Goal: Information Seeking & Learning: Learn about a topic

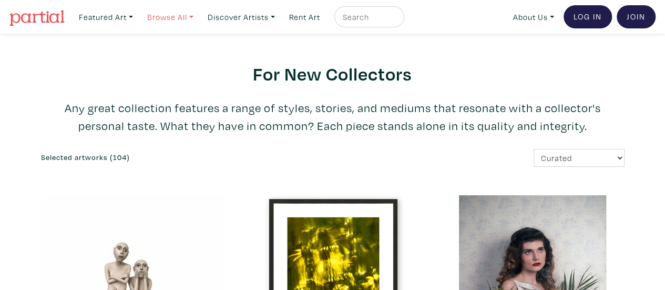
click at [174, 14] on link "Browse All" at bounding box center [171, 17] width 56 height 22
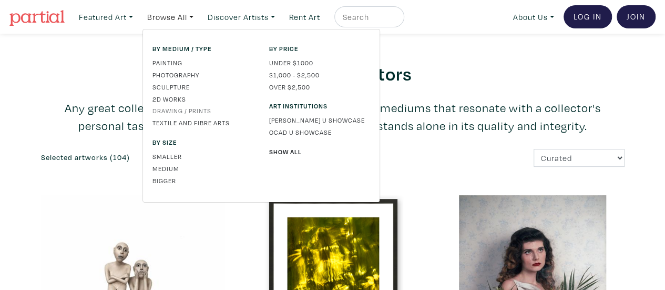
click at [189, 113] on link "Drawing / Prints" at bounding box center [203, 110] width 101 height 9
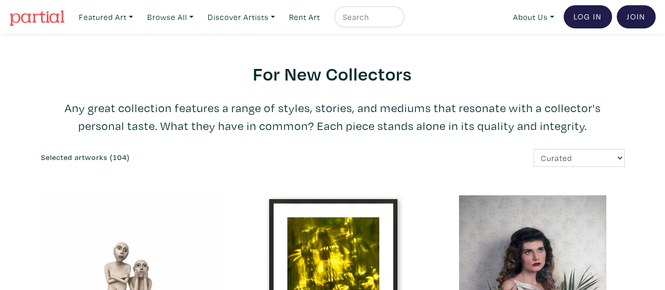
click at [375, 12] on input "text" at bounding box center [368, 17] width 53 height 13
type input "lorna"
click at [397, 20] on button "submit" at bounding box center [397, 20] width 0 height 0
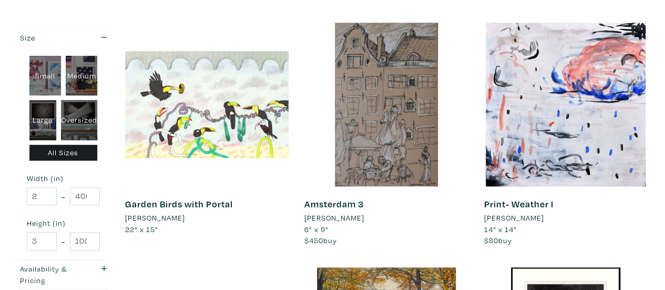
scroll to position [673, 0]
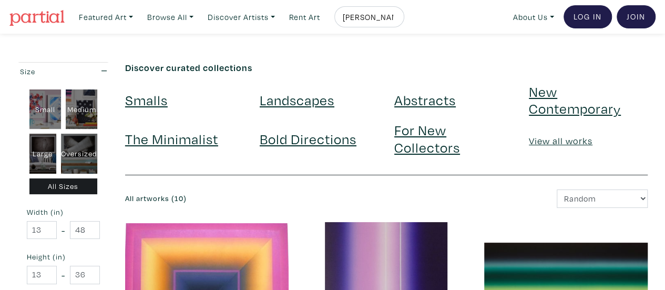
click at [379, 11] on input "lorna" at bounding box center [368, 17] width 53 height 13
type input "l"
click at [167, 18] on link "Browse All" at bounding box center [171, 17] width 56 height 22
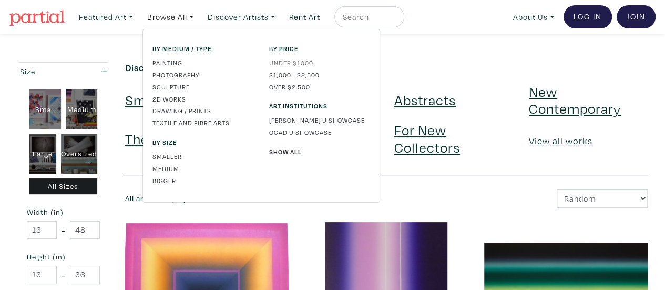
click at [293, 64] on link "Under $1000" at bounding box center [319, 62] width 101 height 9
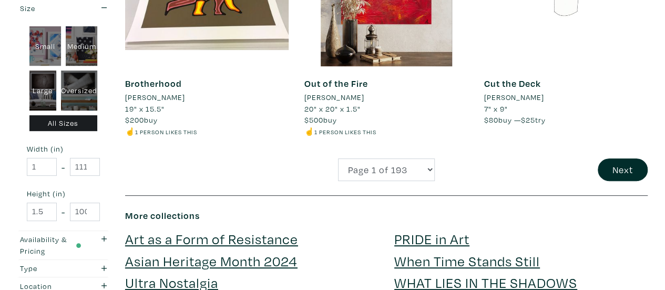
scroll to position [2112, 0]
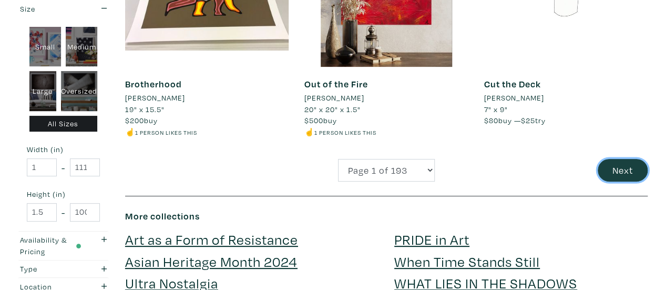
click at [618, 169] on button "Next" at bounding box center [623, 170] width 50 height 23
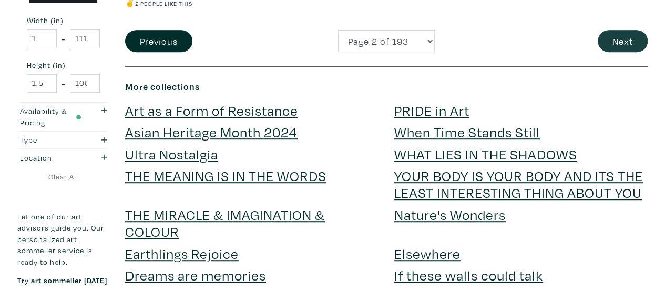
scroll to position [2164, 0]
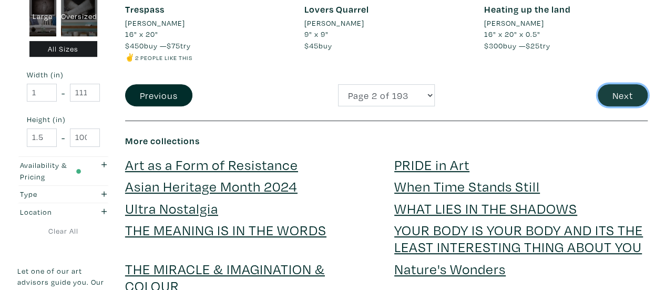
click at [625, 84] on button "Next" at bounding box center [623, 95] width 50 height 23
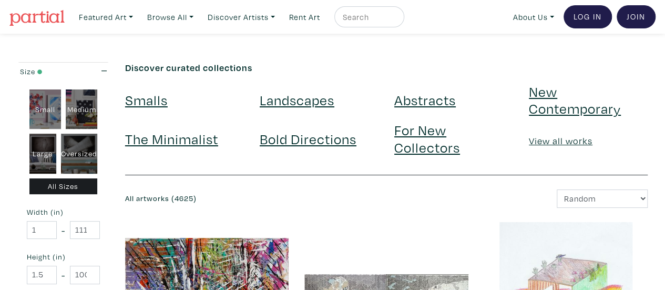
click at [369, 4] on nav "Featured Art Smalls Landscapes Abstracts New Contemporary The Minimalist Bold D…" at bounding box center [332, 17] width 665 height 34
click at [368, 7] on div at bounding box center [370, 16] width 70 height 21
click at [370, 16] on input "text" at bounding box center [368, 17] width 53 height 13
type input "music"
click at [397, 20] on button "submit" at bounding box center [397, 20] width 0 height 0
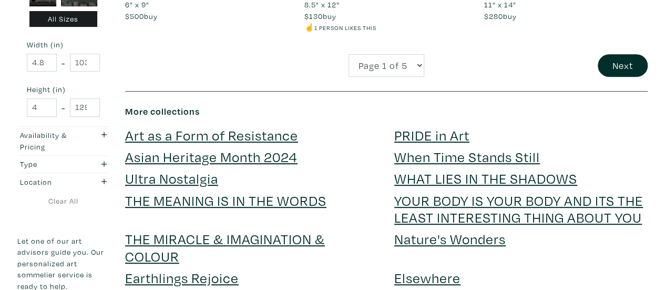
scroll to position [2206, 0]
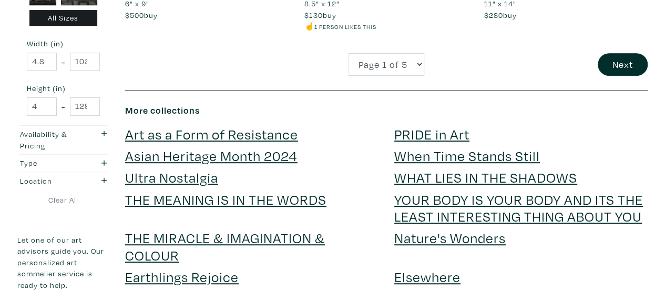
click at [230, 204] on link "THE MEANING IS IN THE WORDS" at bounding box center [225, 199] width 201 height 18
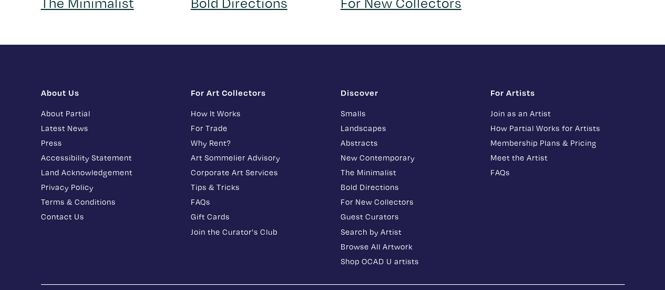
scroll to position [1889, 0]
